Goal: Book appointment/travel/reservation

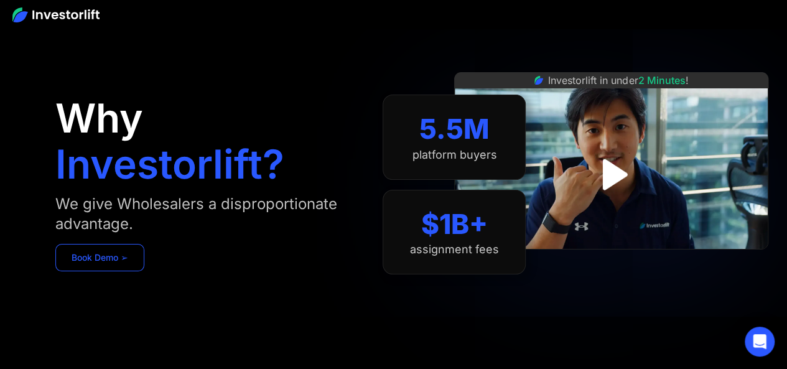
click at [108, 245] on link "Book Demo ➢" at bounding box center [99, 257] width 89 height 27
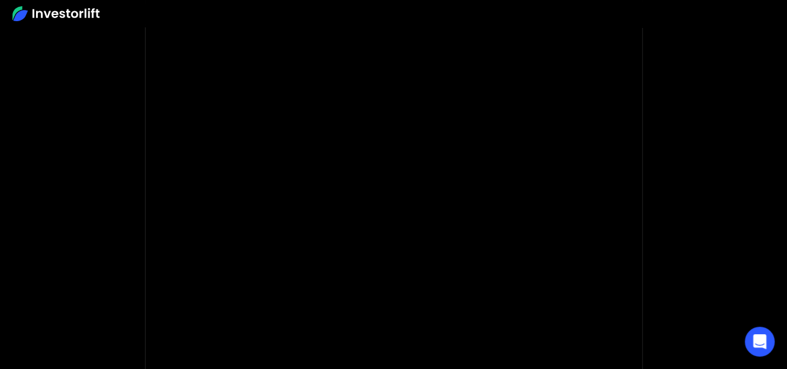
scroll to position [211, 0]
